Goal: Information Seeking & Learning: Understand process/instructions

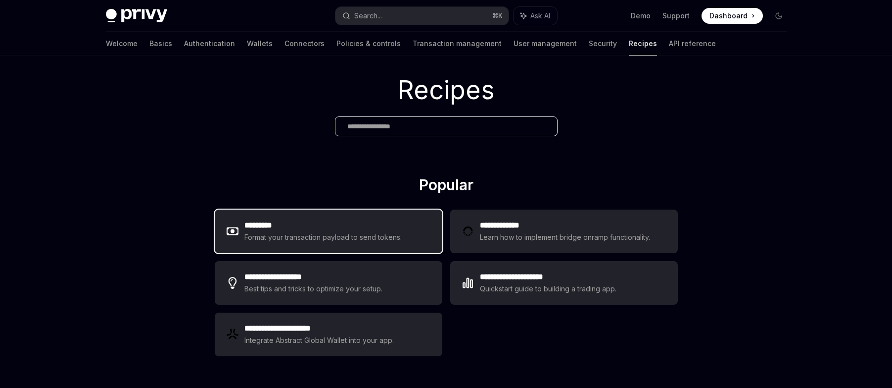
scroll to position [25, 0]
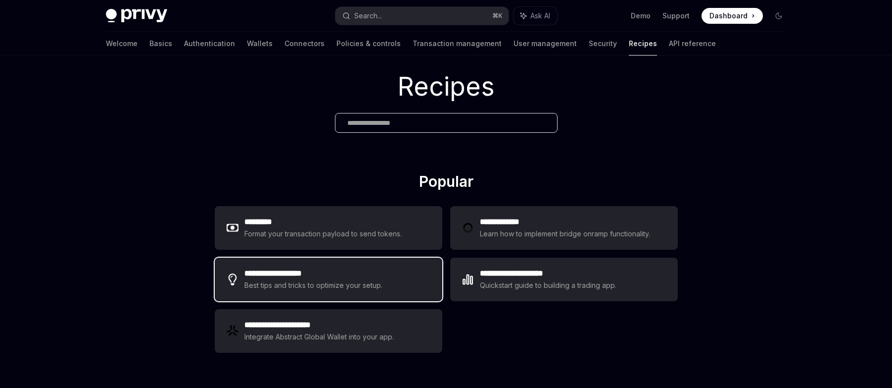
click at [355, 275] on h2 "**********" at bounding box center [315, 273] width 140 height 12
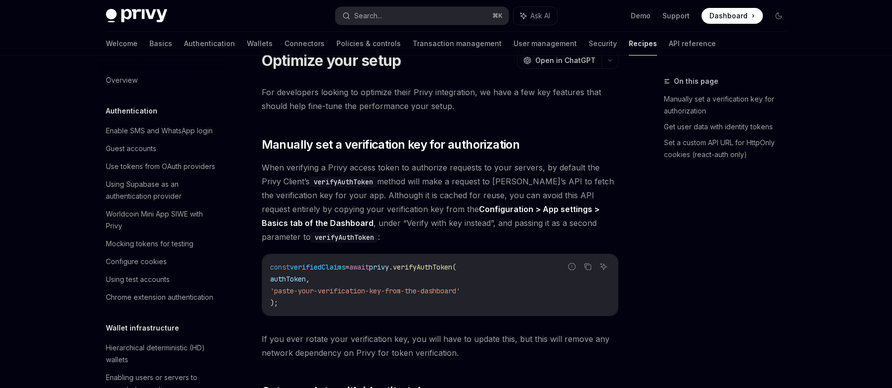
type textarea "*"
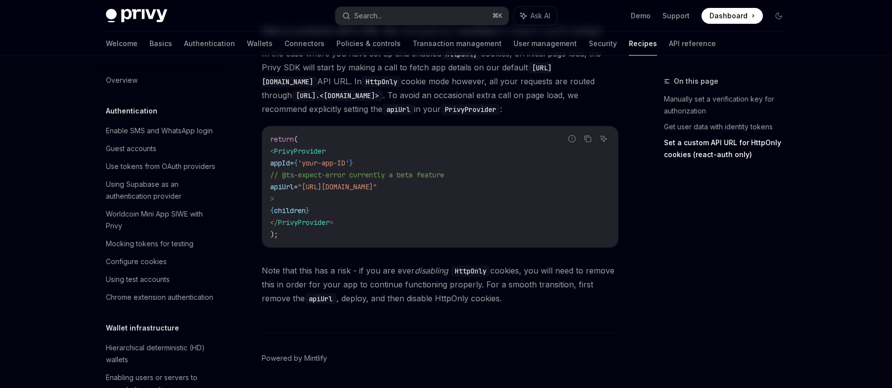
scroll to position [505, 0]
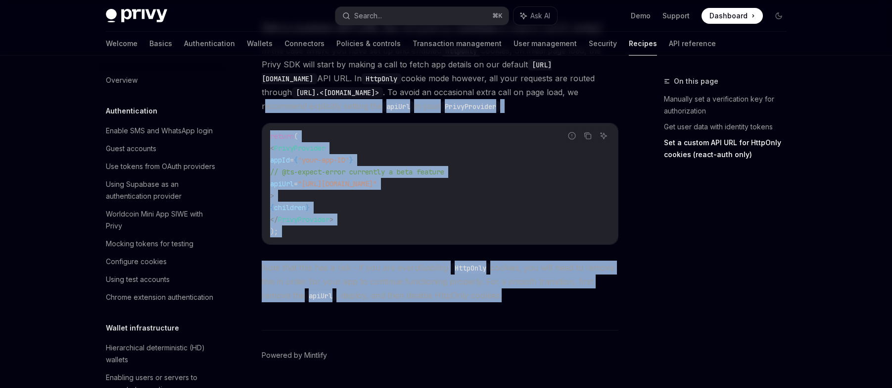
drag, startPoint x: 481, startPoint y: 299, endPoint x: 318, endPoint y: 104, distance: 254.1
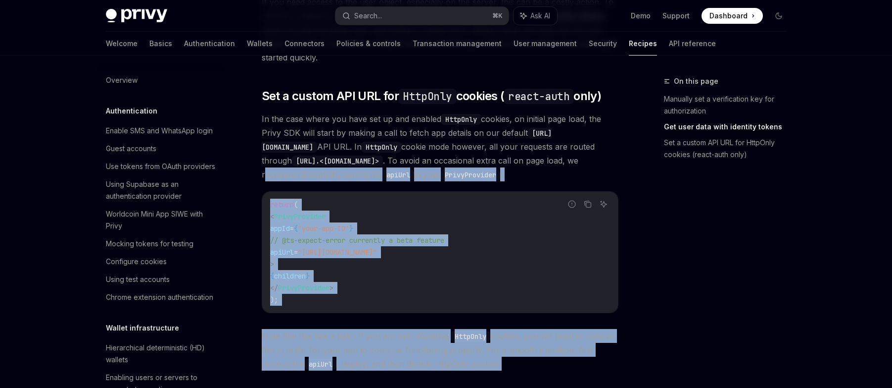
scroll to position [435, 0]
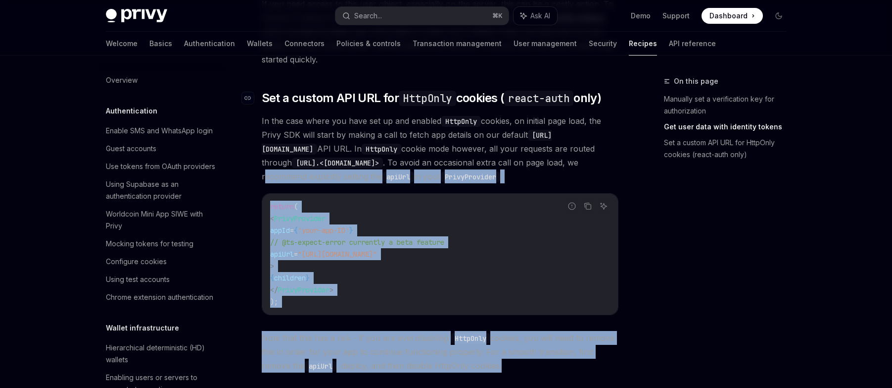
click at [258, 99] on link "​" at bounding box center [252, 98] width 20 height 16
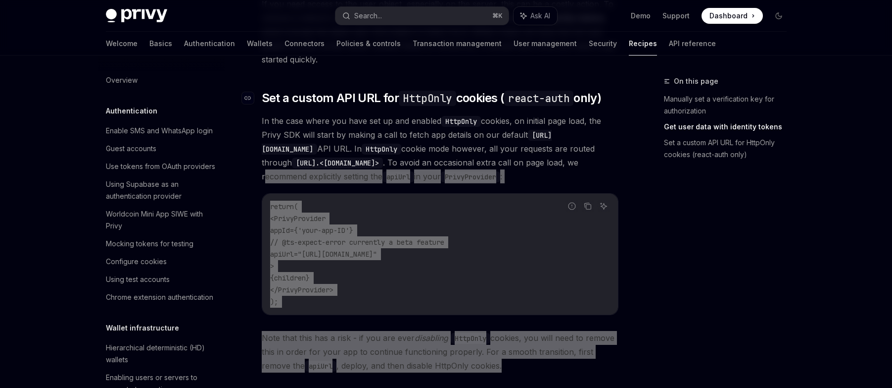
scroll to position [449, 0]
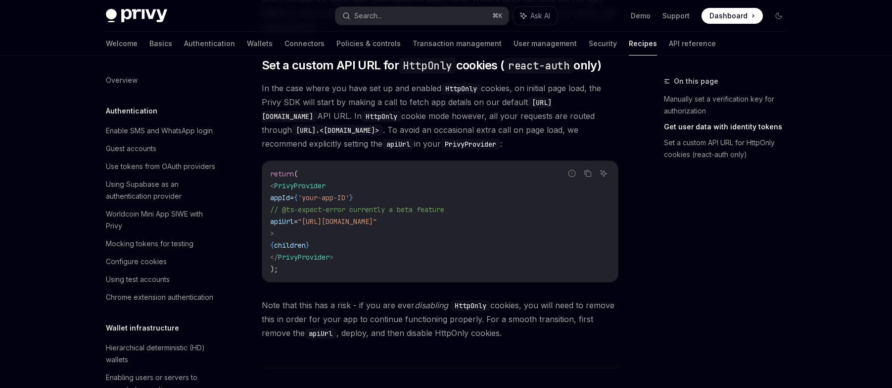
scroll to position [475, 0]
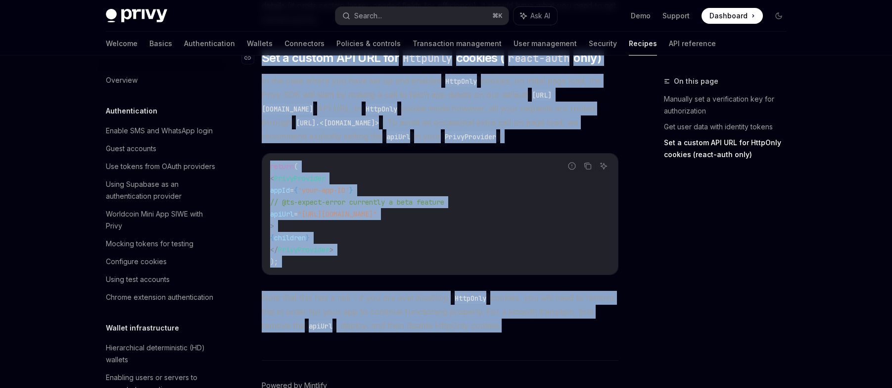
drag, startPoint x: 491, startPoint y: 327, endPoint x: 263, endPoint y: 61, distance: 350.3
copy div "Set a custom API URL for HttpOnly cookies ( react-auth only) In the case where …"
